Goal: Transaction & Acquisition: Subscribe to service/newsletter

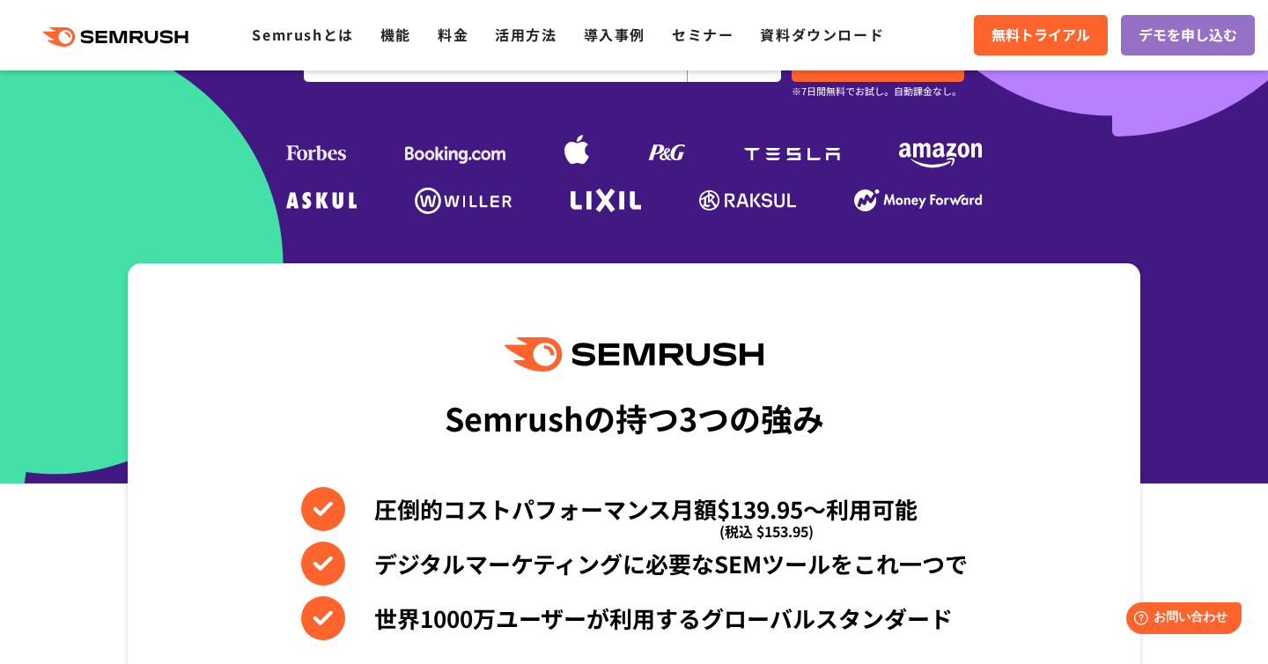
scroll to position [528, 0]
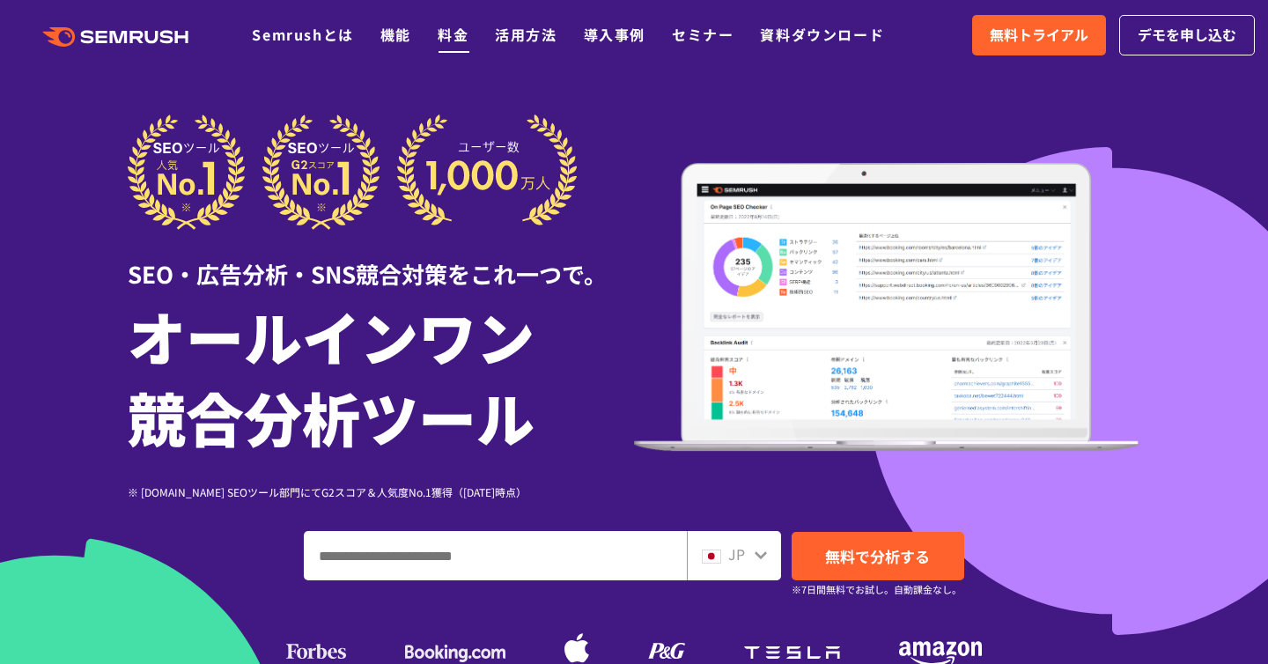
click at [439, 33] on link "料金" at bounding box center [453, 34] width 31 height 21
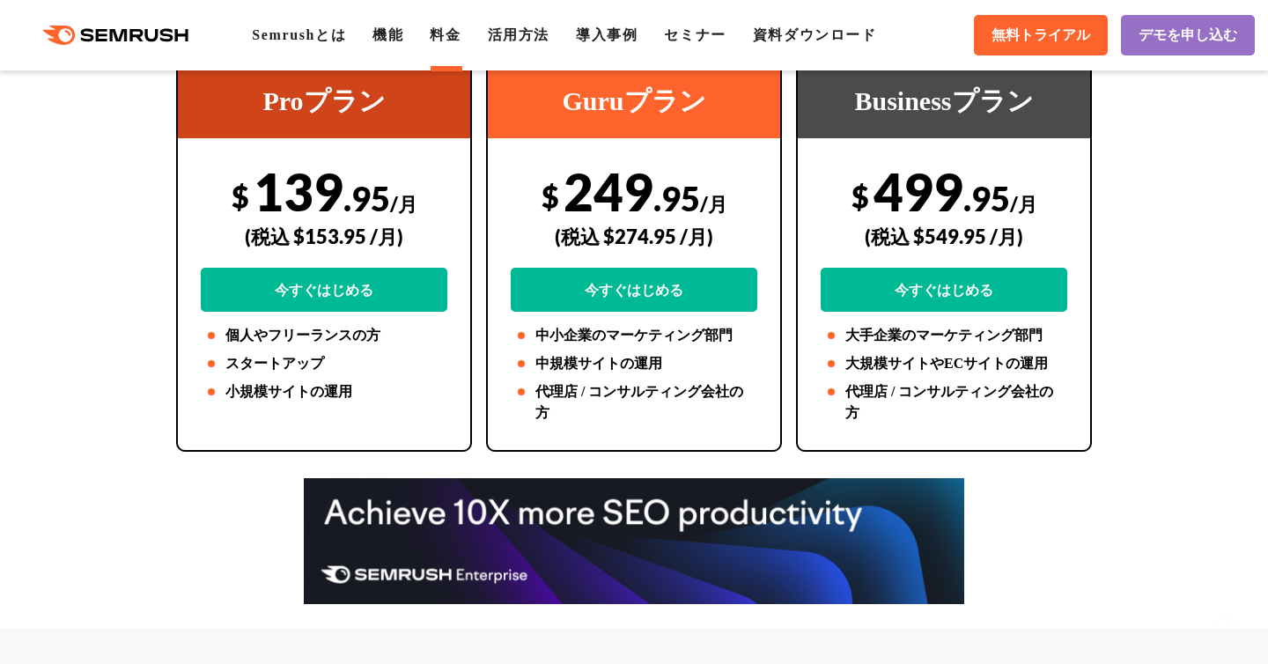
scroll to position [592, 0]
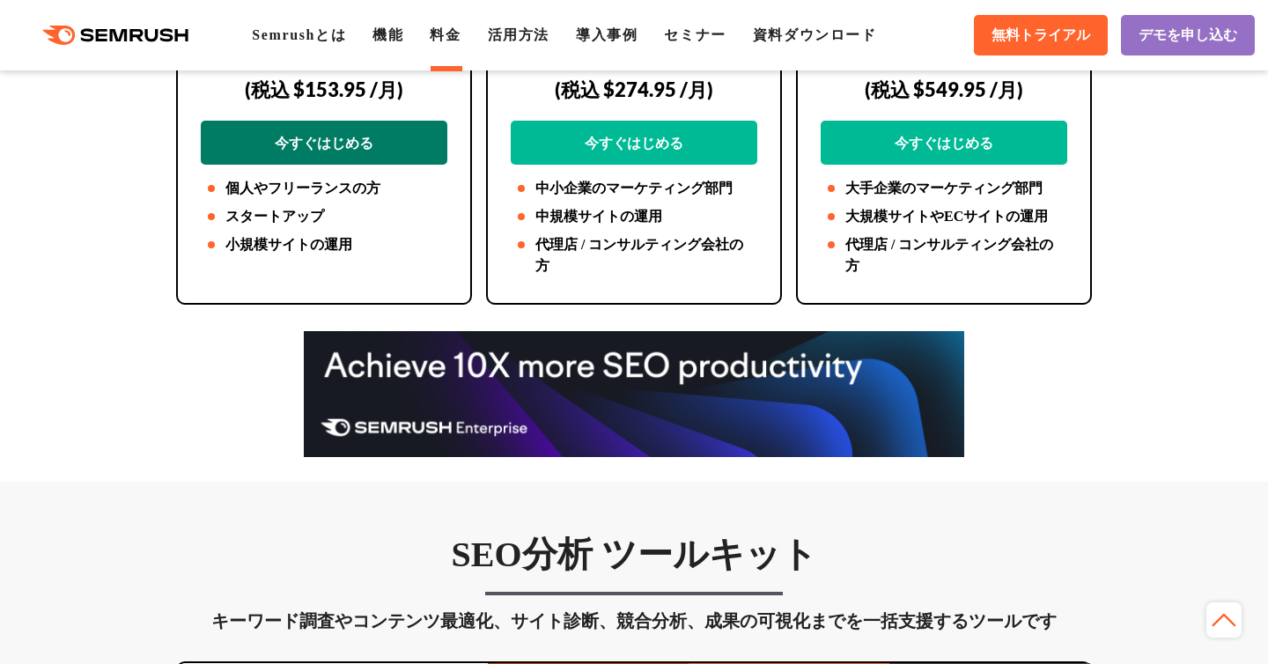
click at [420, 141] on link "今すぐはじめる" at bounding box center [324, 143] width 247 height 44
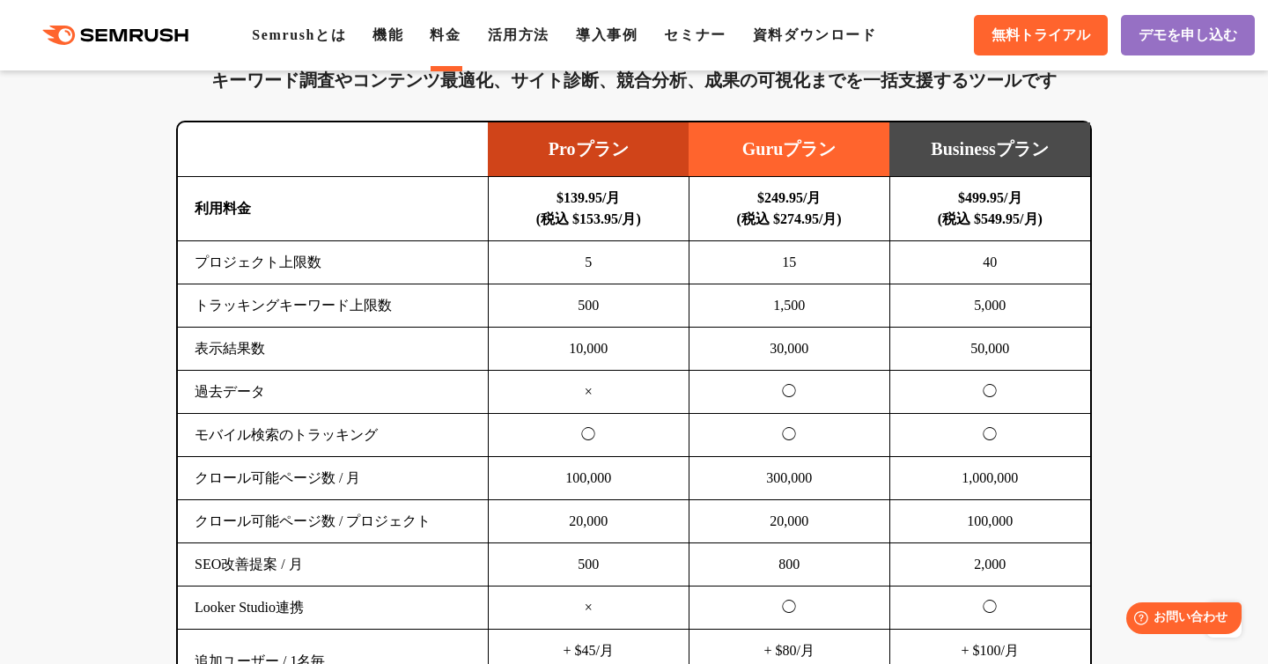
scroll to position [1138, 0]
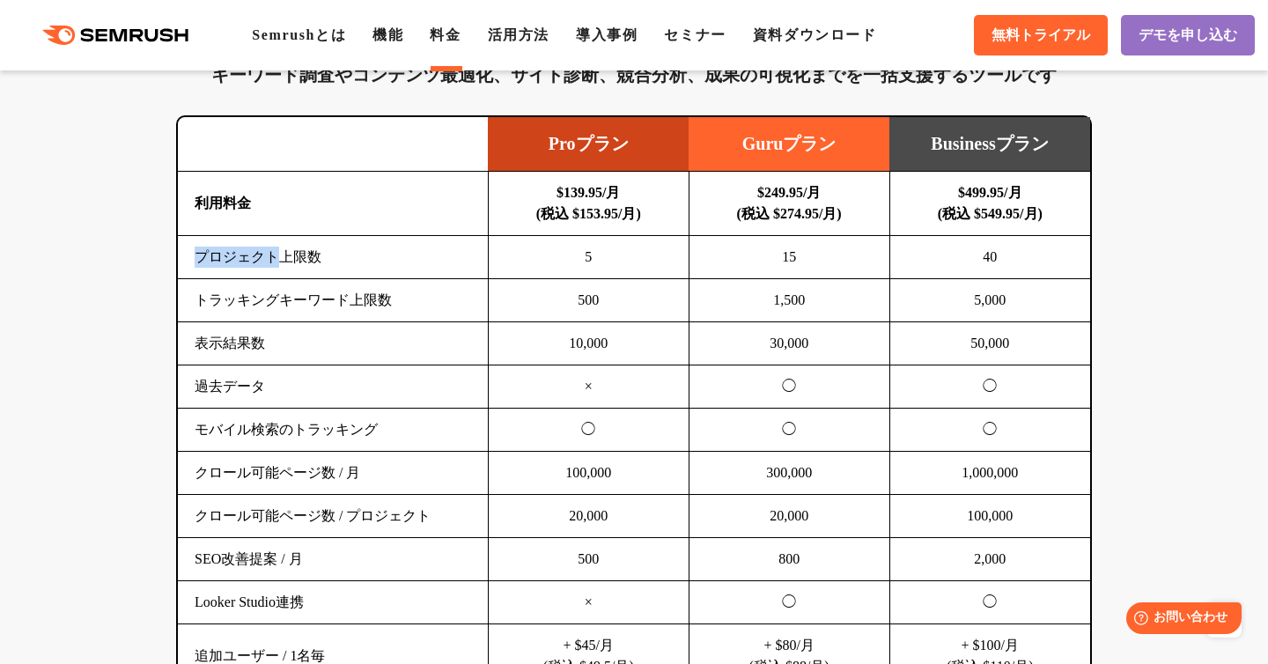
drag, startPoint x: 197, startPoint y: 261, endPoint x: 273, endPoint y: 262, distance: 75.8
click at [273, 262] on td "プロジェクト上限数" at bounding box center [333, 257] width 310 height 43
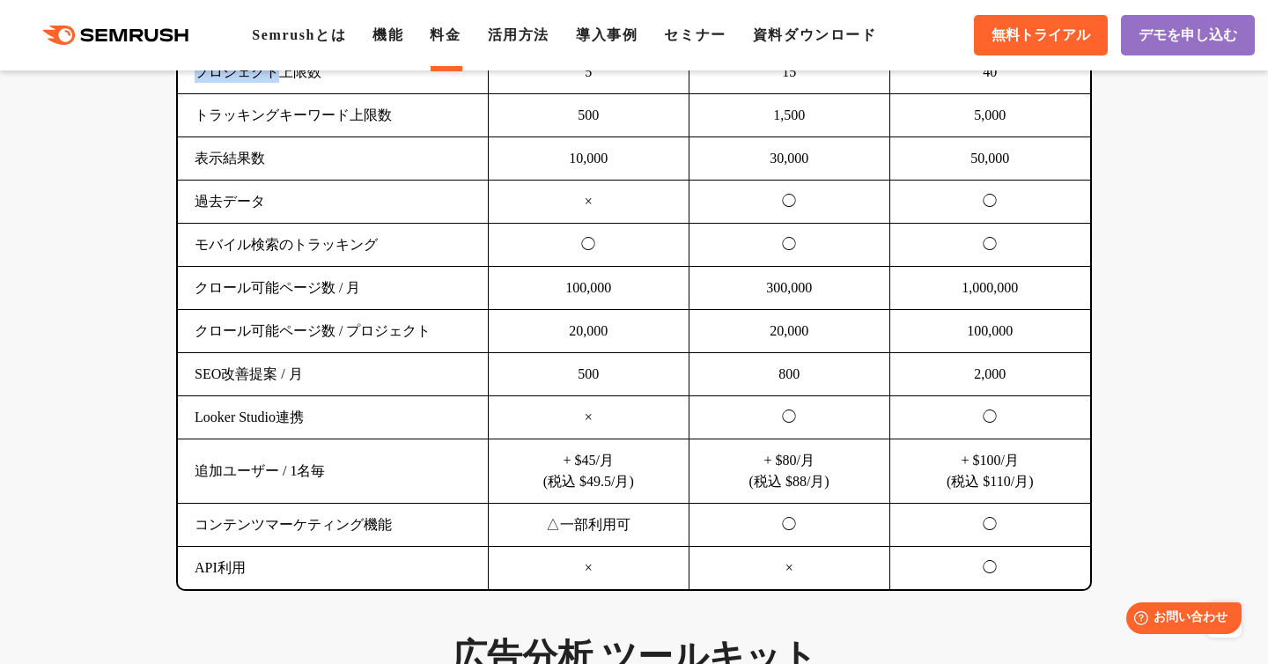
scroll to position [1325, 0]
drag, startPoint x: 637, startPoint y: 532, endPoint x: 506, endPoint y: 519, distance: 131.9
click at [506, 520] on td "△一部利用可" at bounding box center [588, 523] width 201 height 43
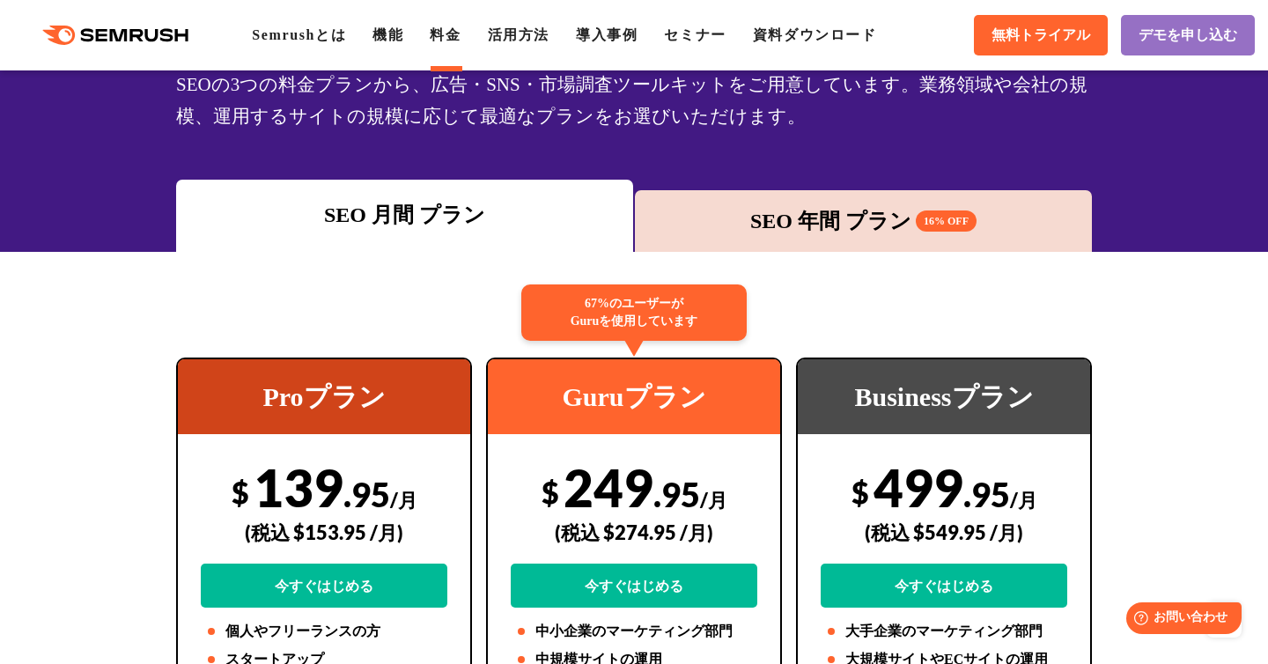
scroll to position [0, 0]
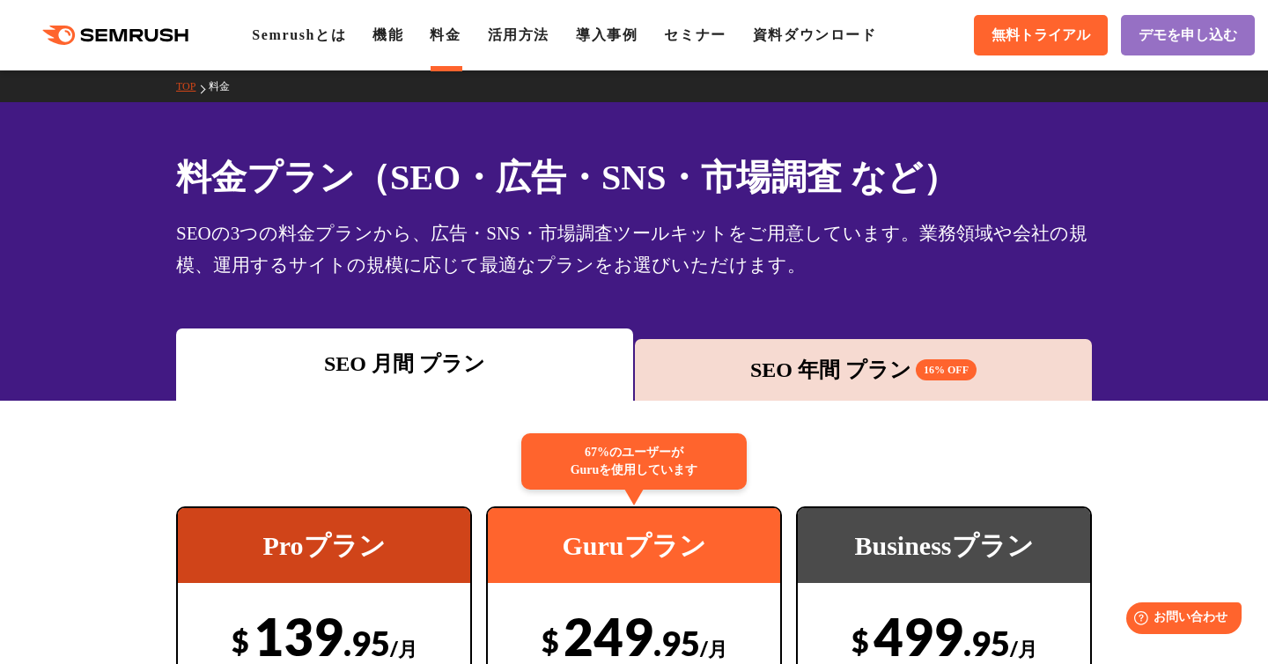
click at [145, 33] on icon ".cls {fill: #FF642D;}" at bounding box center [117, 35] width 199 height 19
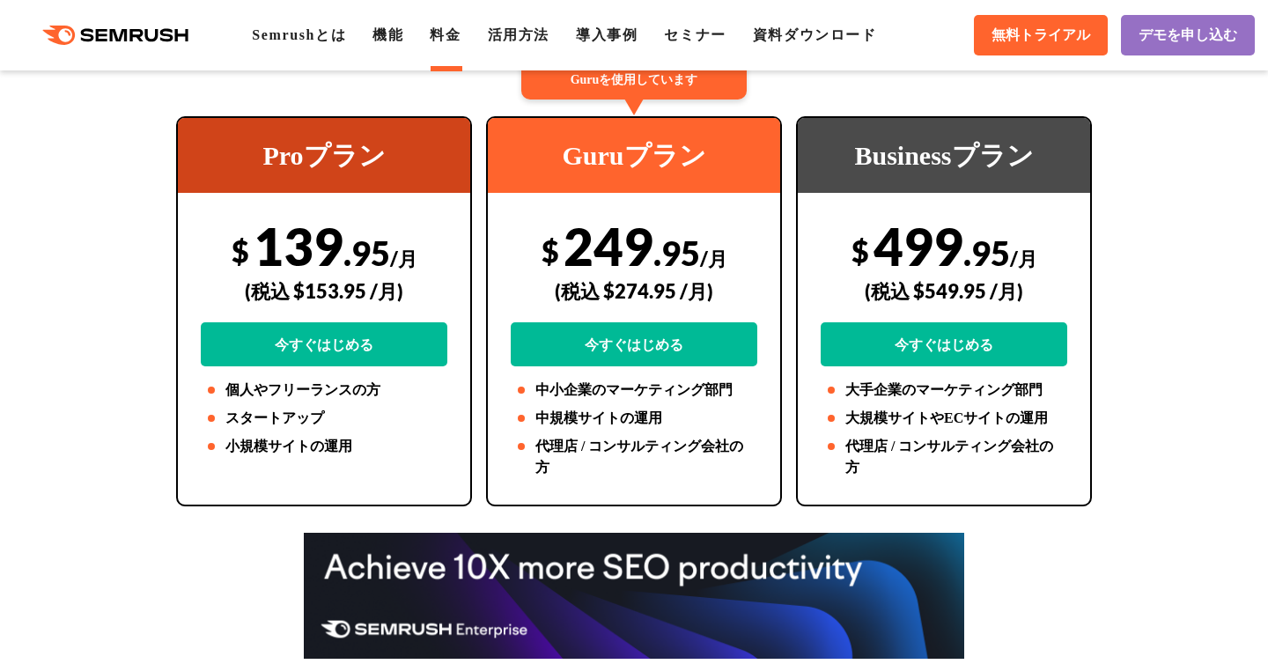
scroll to position [404, 0]
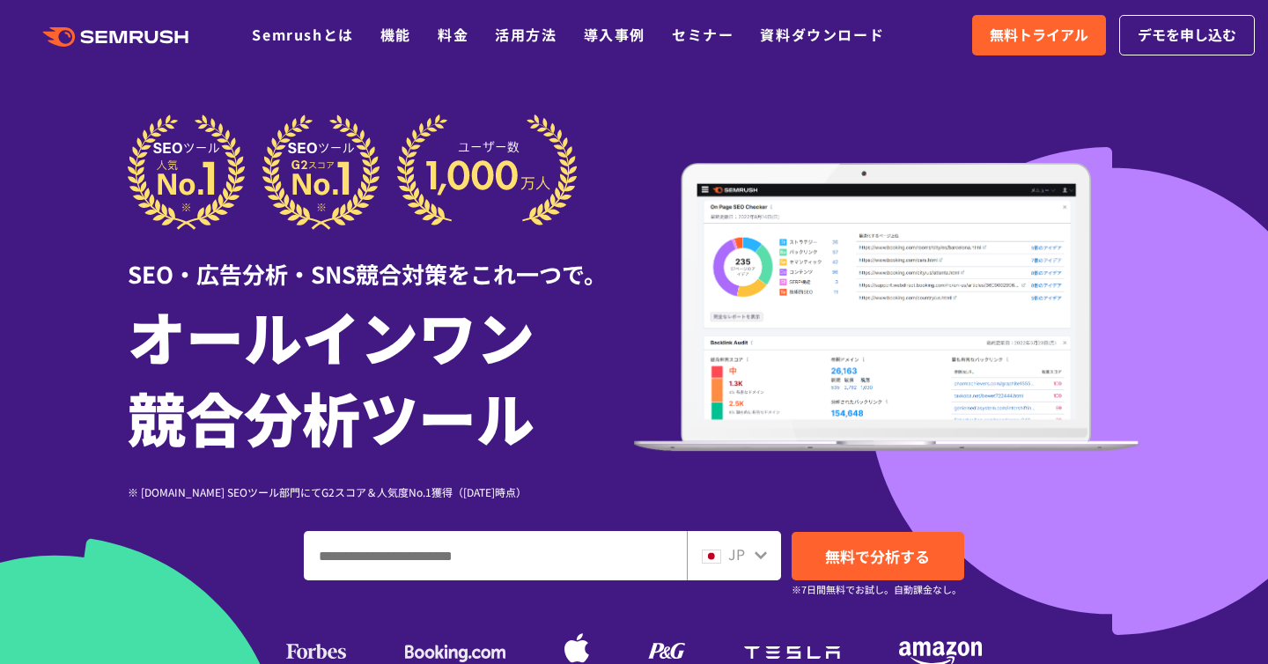
click at [546, 556] on input "ドメイン、キーワードまたはURLを入力してください" at bounding box center [495, 556] width 381 height 48
paste input "**********"
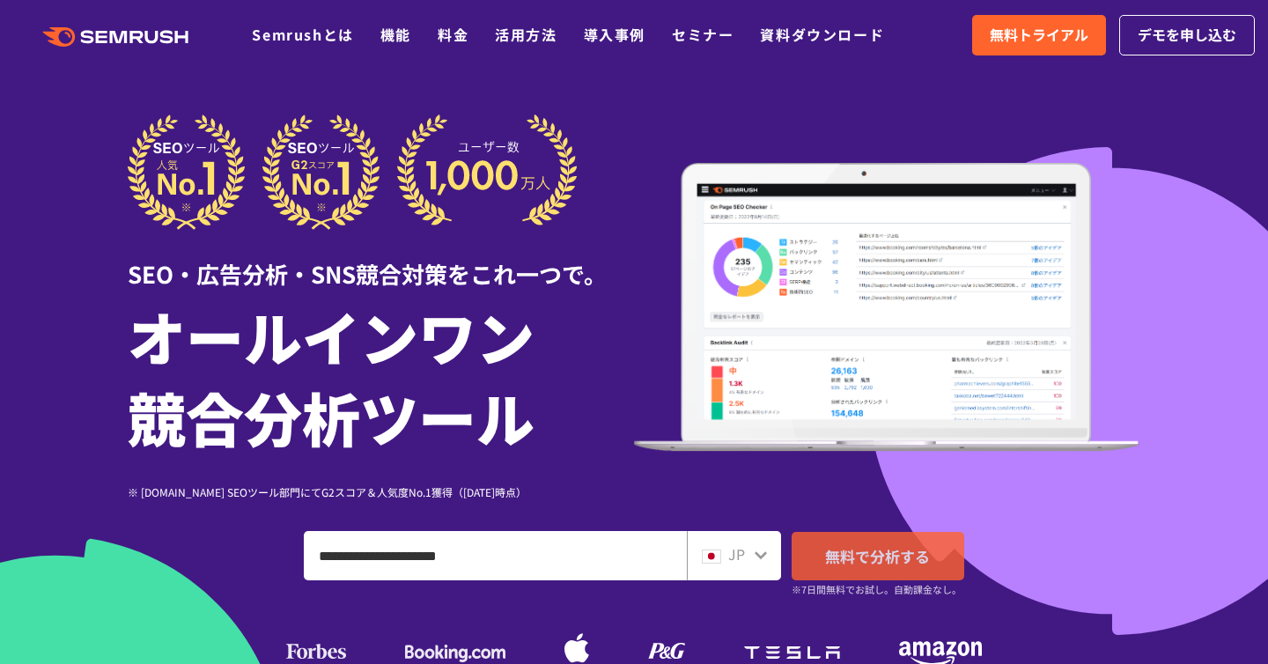
type input "**********"
click at [864, 565] on span "無料で分析する" at bounding box center [877, 556] width 105 height 22
